Goal: Information Seeking & Learning: Learn about a topic

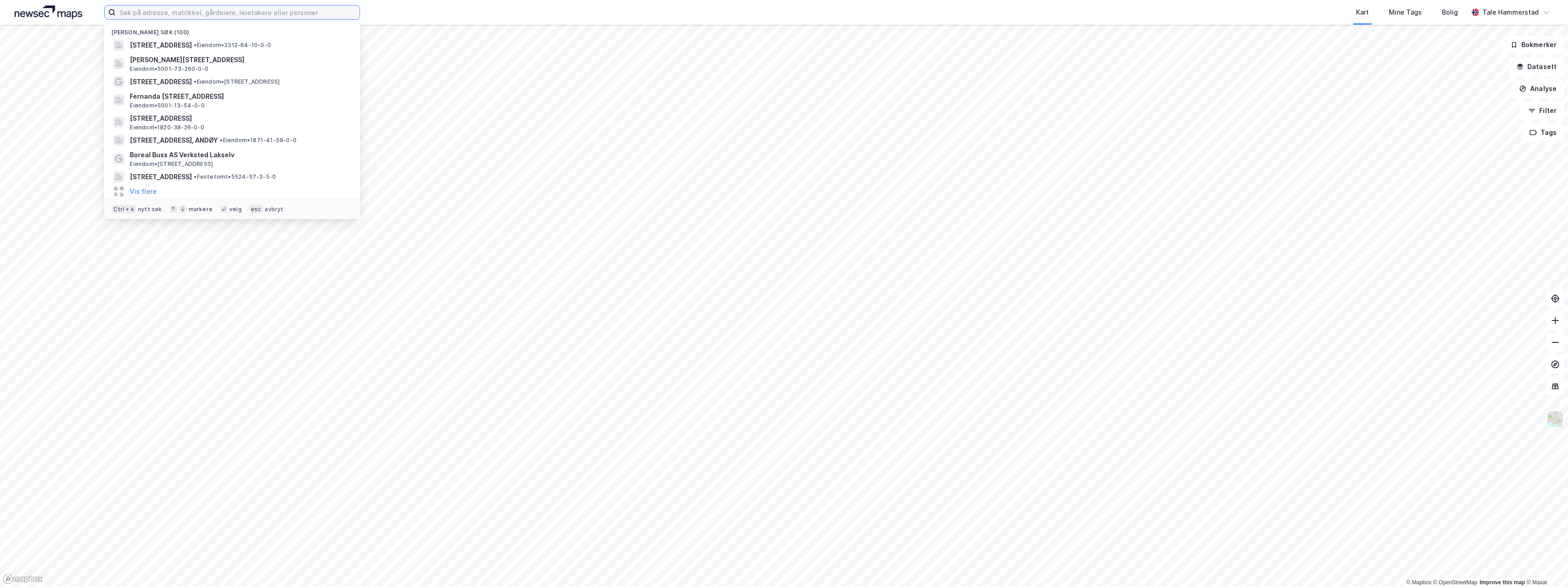
click at [273, 15] on input at bounding box center [237, 12] width 244 height 14
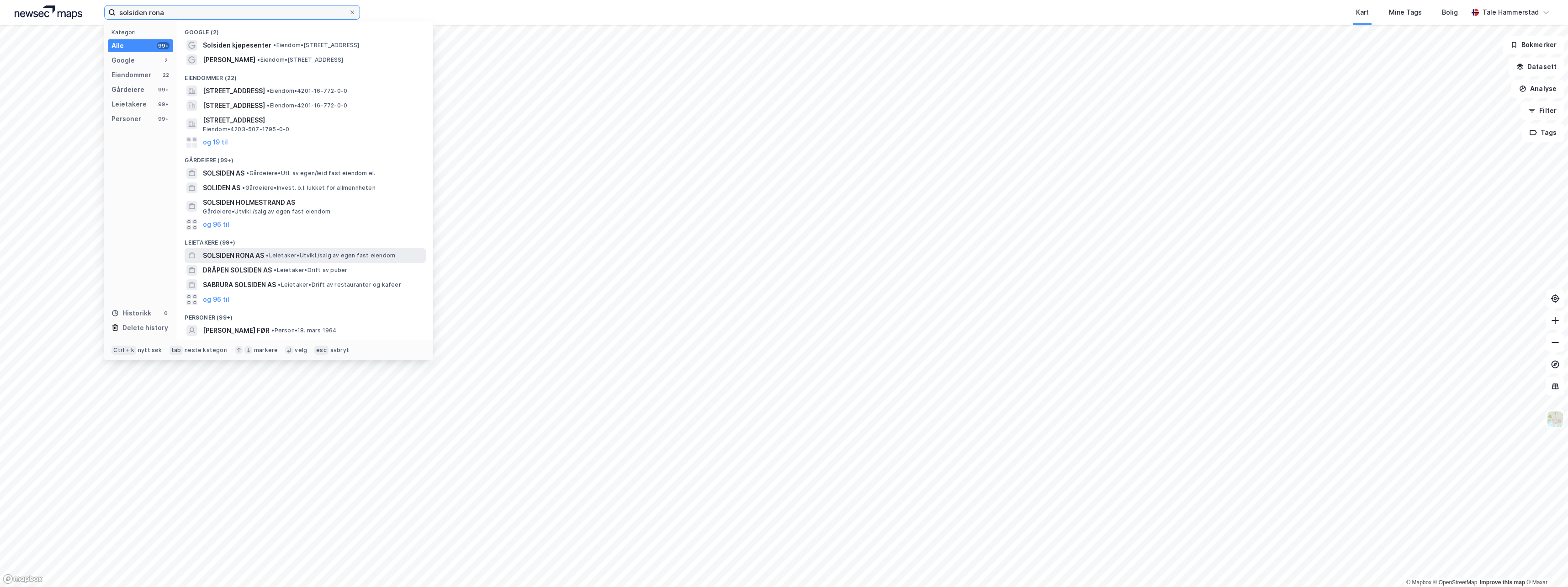
type input "solsiden rona"
click at [275, 253] on span "• Leietaker • [GEOGRAPHIC_DATA]/salg av egen fast eiendom" at bounding box center [331, 256] width 129 height 7
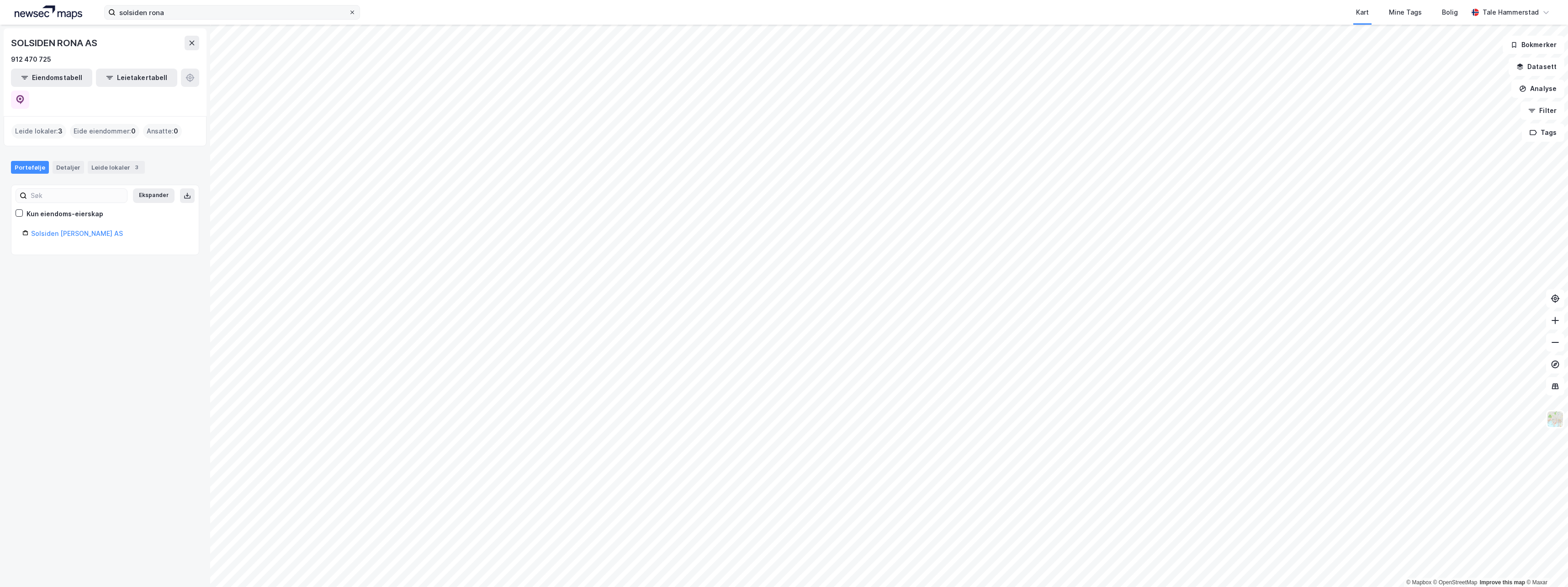
click at [352, 9] on div at bounding box center [352, 12] width 5 height 7
click at [349, 9] on input "solsiden rona" at bounding box center [232, 12] width 233 height 14
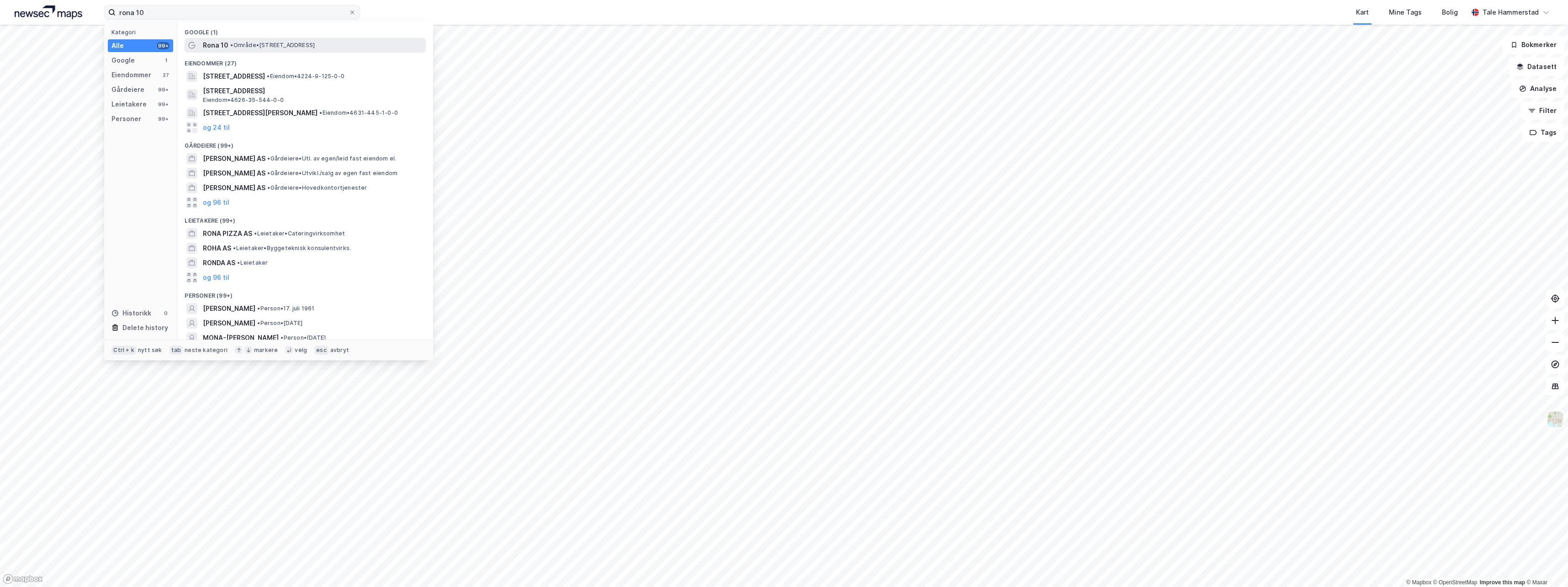
click at [312, 42] on span "• Område • [STREET_ADDRESS]" at bounding box center [272, 45] width 85 height 7
click at [187, 12] on input "rona 10" at bounding box center [232, 12] width 233 height 14
click at [234, 152] on div "[PERSON_NAME] AS • [PERSON_NAME]. av egen/leid fast eiendom el." at bounding box center [305, 158] width 241 height 15
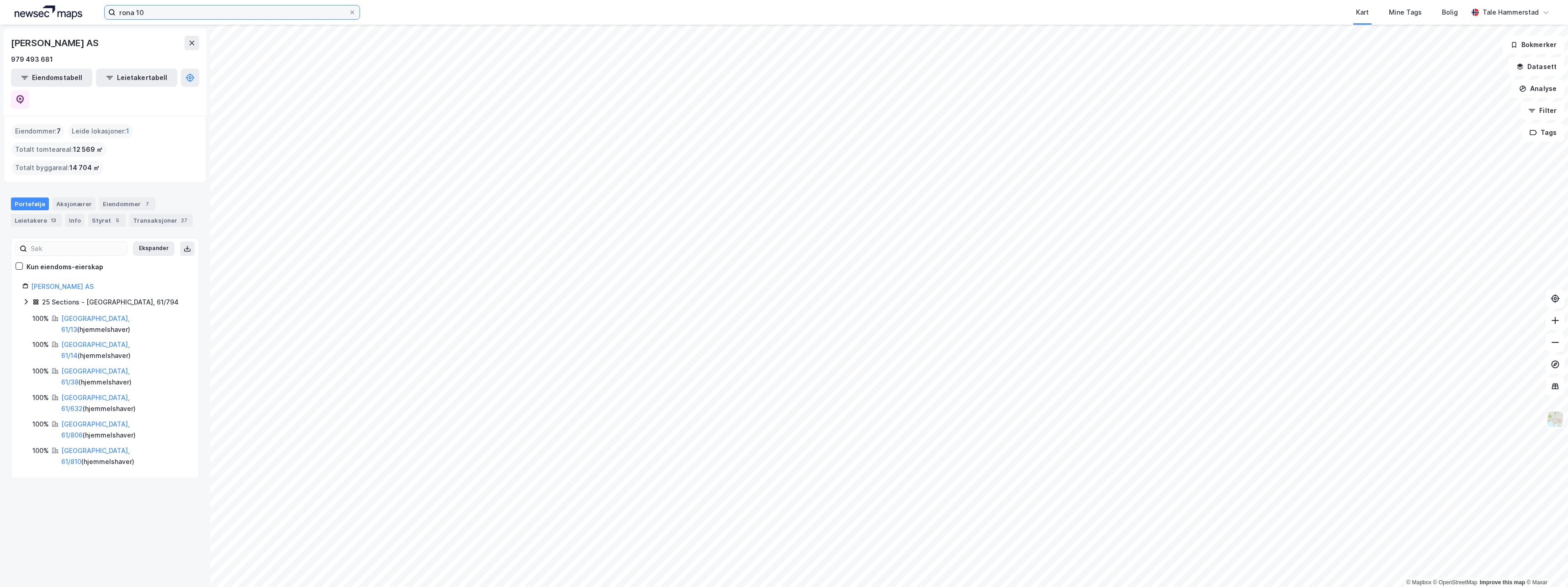
click at [151, 13] on input "rona 10" at bounding box center [232, 12] width 233 height 14
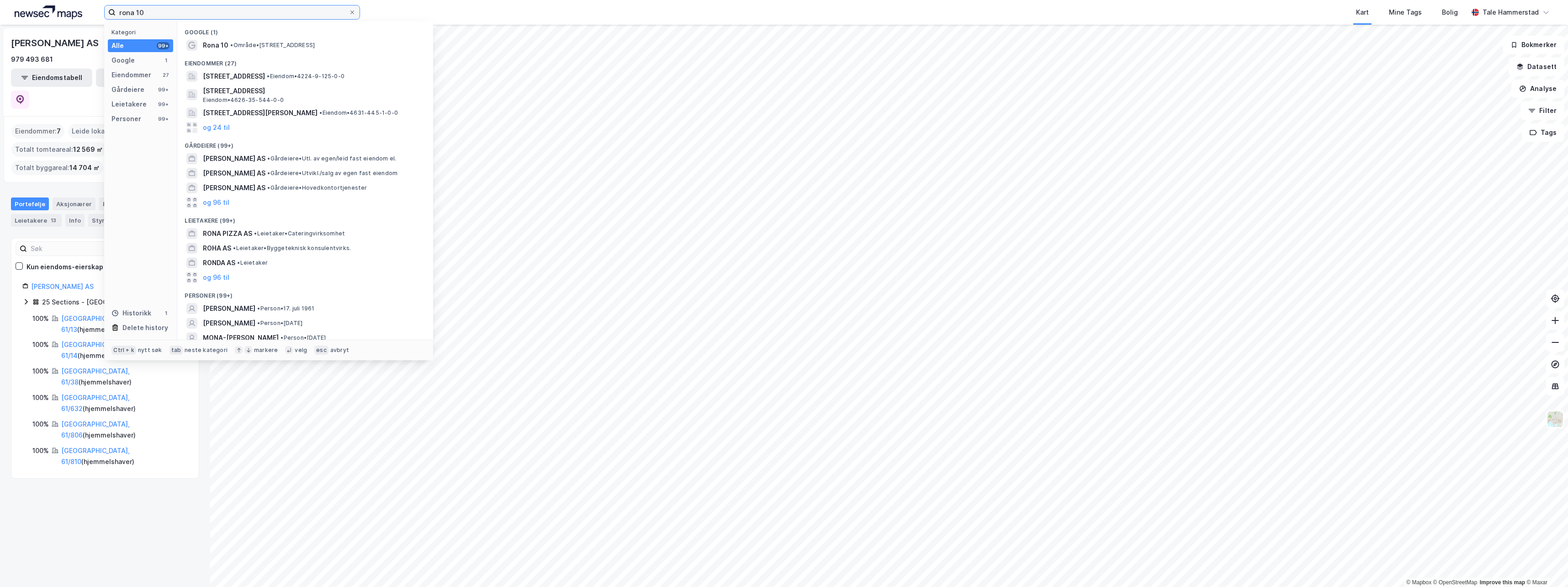
drag, startPoint x: 156, startPoint y: 10, endPoint x: 62, endPoint y: 15, distance: 94.1
click at [62, 15] on div "rona 10 Kategori Alle 99+ Google 1 Eiendommer 27 Gårdeiere 99+ Leietakere 99+ P…" at bounding box center [784, 12] width 1568 height 25
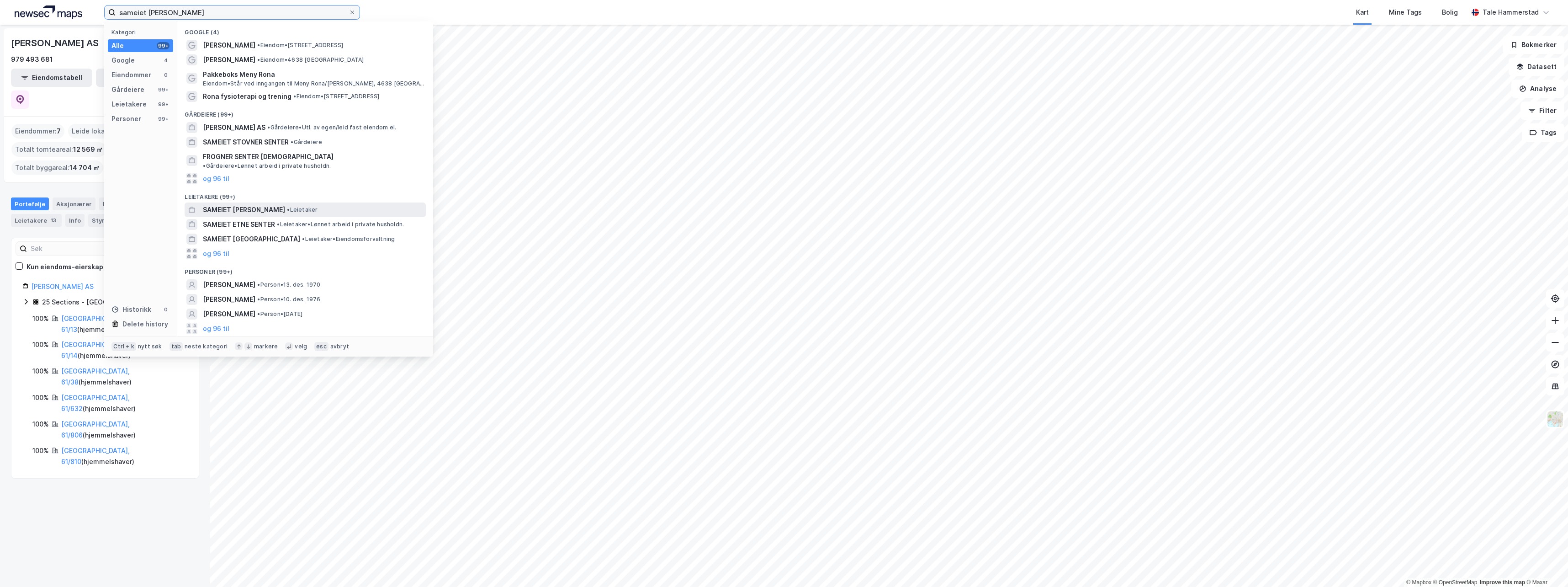
type input "sameiet [PERSON_NAME]"
click at [245, 205] on span "SAMEIET [PERSON_NAME]" at bounding box center [243, 210] width 82 height 11
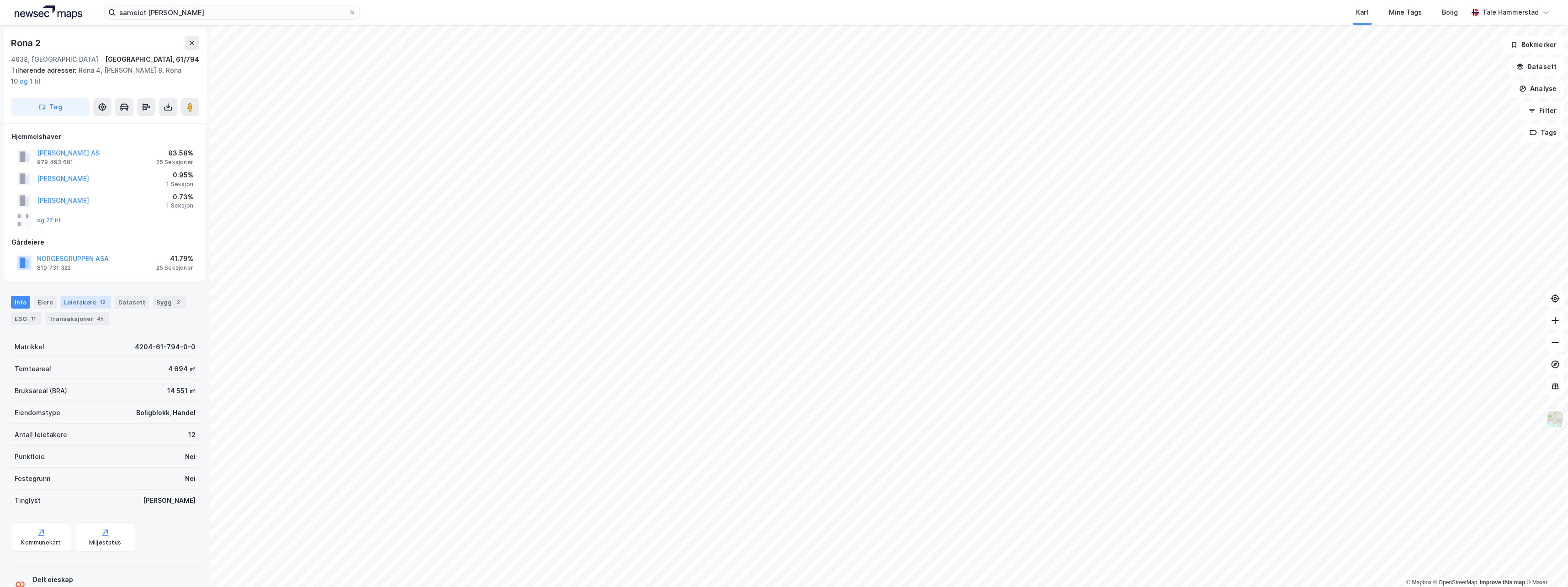
click at [98, 298] on div "12" at bounding box center [102, 302] width 9 height 9
